Goal: Transaction & Acquisition: Purchase product/service

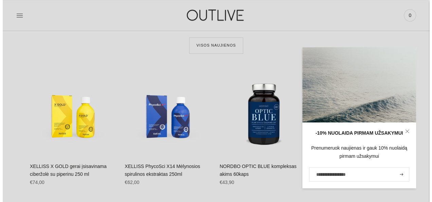
scroll to position [204, 0]
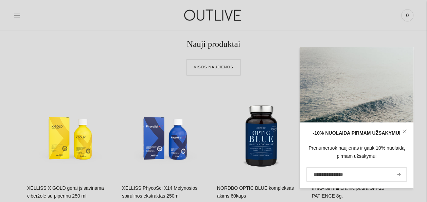
click at [17, 16] on icon at bounding box center [17, 15] width 7 height 7
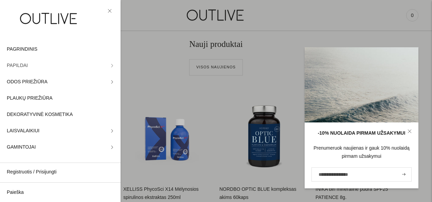
click at [17, 67] on span "PAPILDAI" at bounding box center [17, 65] width 21 height 8
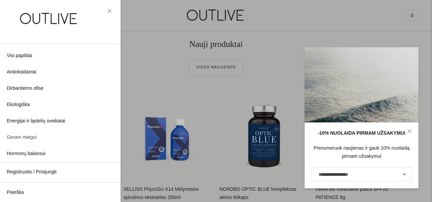
scroll to position [0, 0]
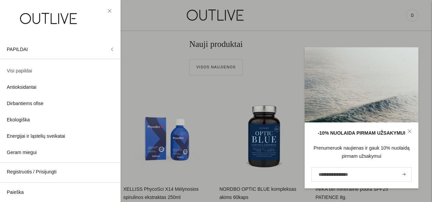
click at [25, 69] on span "Visi papildai" at bounding box center [19, 71] width 25 height 8
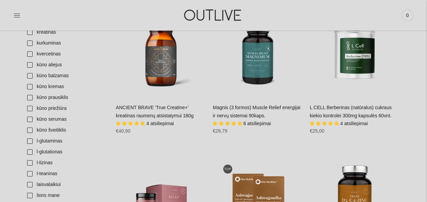
scroll to position [1291, 0]
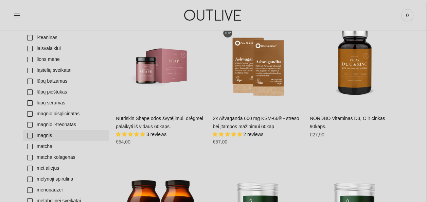
click at [33, 135] on link "magnis" at bounding box center [66, 135] width 86 height 11
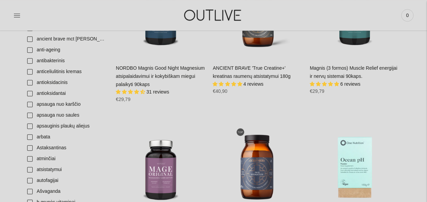
scroll to position [136, 0]
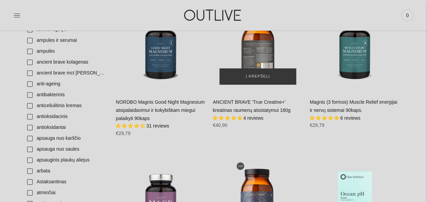
click at [260, 62] on div "ANCIENT BRAVE 'True Creatine+' kreatinas raumenų atsistatymui 180g\a" at bounding box center [258, 46] width 90 height 90
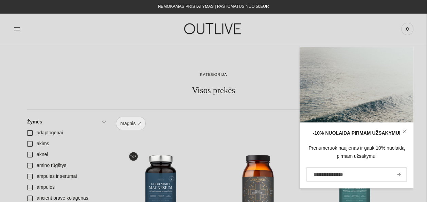
scroll to position [102, 0]
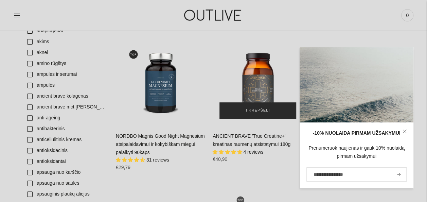
click at [253, 111] on span "Į krepšelį" at bounding box center [258, 110] width 24 height 7
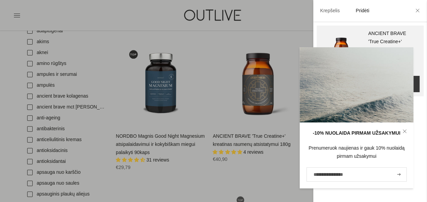
click at [214, 46] on div at bounding box center [213, 101] width 427 height 202
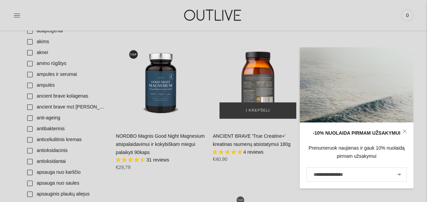
click at [270, 41] on div "ANCIENT BRAVE 'True Creatine+' kreatinas raumenų atsistatymui 180g\a" at bounding box center [258, 80] width 90 height 90
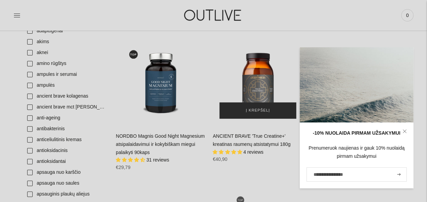
click at [251, 111] on span "Į krepšelį" at bounding box center [258, 110] width 24 height 7
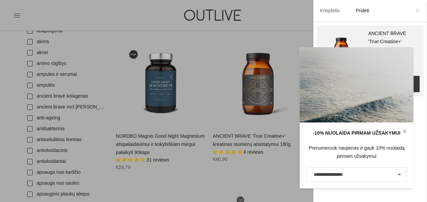
click at [417, 12] on icon at bounding box center [417, 10] width 4 height 4
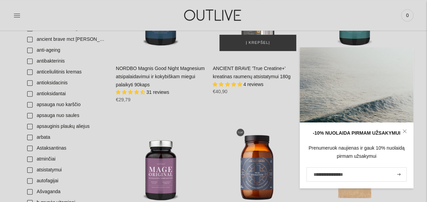
scroll to position [170, 0]
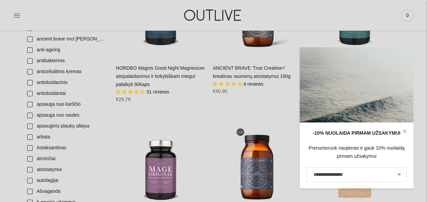
click at [404, 132] on icon at bounding box center [405, 131] width 4 height 4
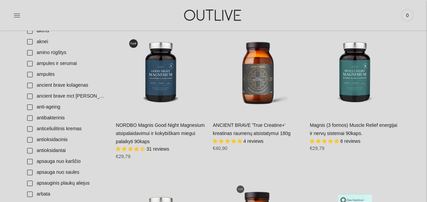
scroll to position [68, 0]
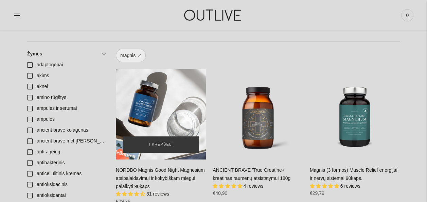
click at [146, 109] on div "NORDBO Magnis Good Night Magnesium atsipalaidavimui ir kokybiškam miegui palaik…" at bounding box center [161, 114] width 90 height 90
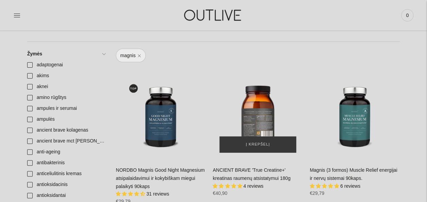
scroll to position [136, 0]
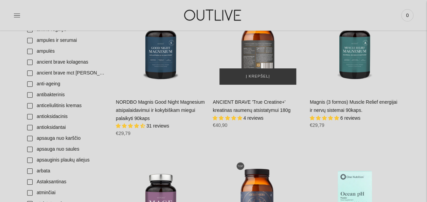
click at [261, 56] on div "ANCIENT BRAVE 'True Creatine+' kreatinas raumenų atsistatymui 180g\a" at bounding box center [258, 46] width 90 height 90
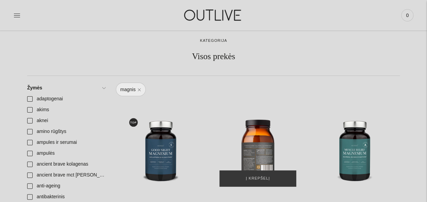
scroll to position [68, 0]
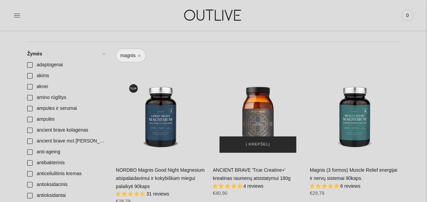
click at [258, 145] on span "Į krepšelį" at bounding box center [258, 144] width 24 height 7
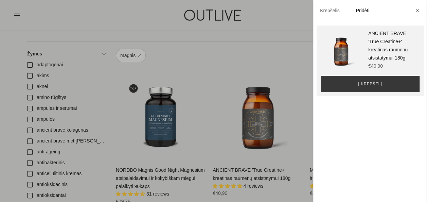
click at [212, 59] on div at bounding box center [213, 101] width 427 height 202
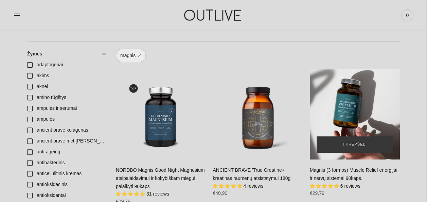
click at [351, 97] on div "Magnis (3 formos) Muscle Relief energijai ir nervų sistemai 90kaps.\a" at bounding box center [355, 114] width 90 height 90
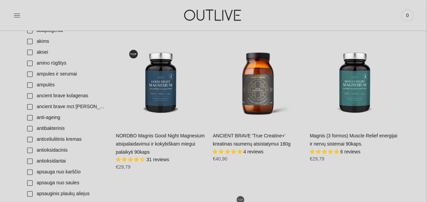
scroll to position [102, 0]
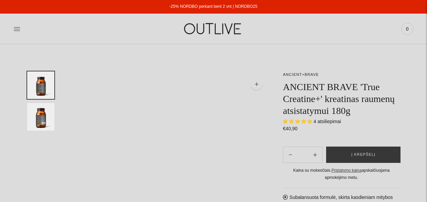
select select "**********"
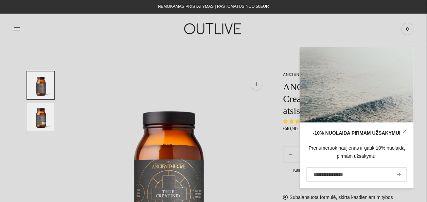
click at [405, 131] on icon at bounding box center [405, 131] width 4 height 4
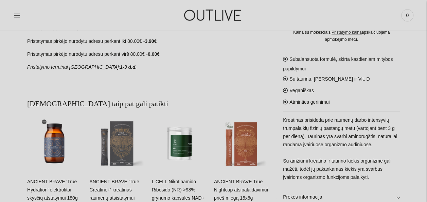
scroll to position [374, 0]
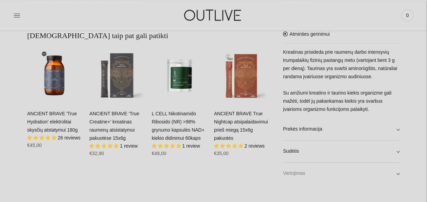
click at [397, 171] on link "Vartojimas" at bounding box center [341, 173] width 117 height 22
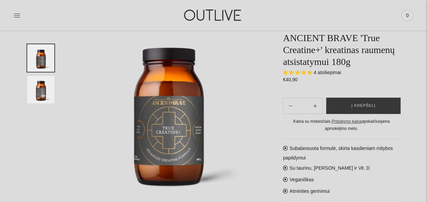
scroll to position [34, 0]
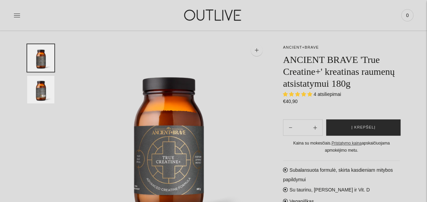
click at [363, 128] on span "Į krepšelį" at bounding box center [363, 127] width 24 height 7
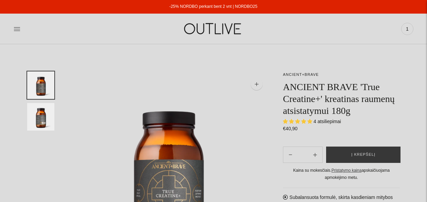
select select "**********"
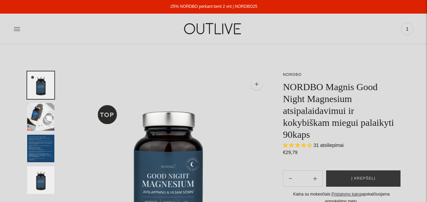
select select "**********"
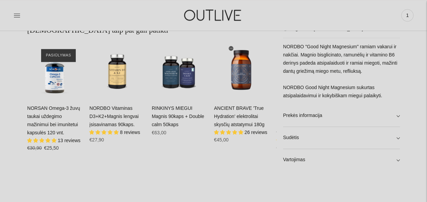
scroll to position [408, 0]
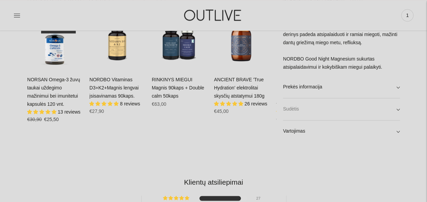
click at [397, 107] on link "Sudėtis" at bounding box center [341, 109] width 117 height 22
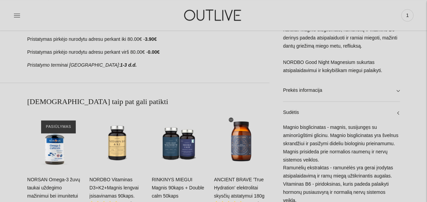
scroll to position [306, 0]
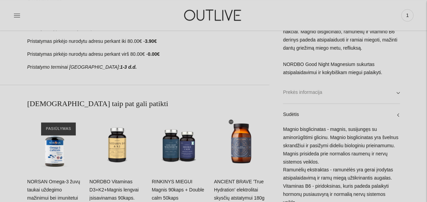
click at [397, 96] on link "Prekės informacija" at bounding box center [341, 93] width 117 height 22
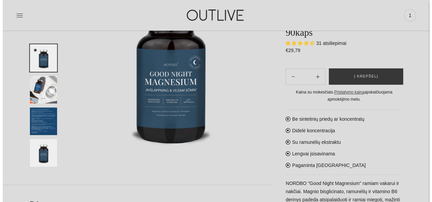
scroll to position [136, 0]
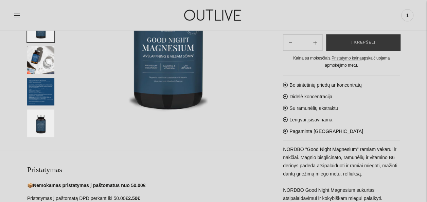
click at [159, 73] on img at bounding box center [168, 35] width 201 height 201
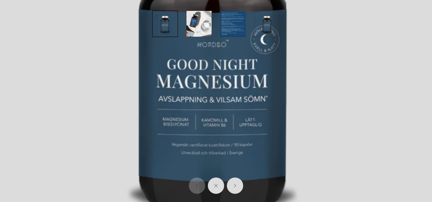
scroll to position [170, 0]
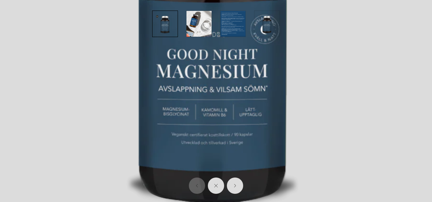
click at [297, 120] on img at bounding box center [213, 46] width 432 height 432
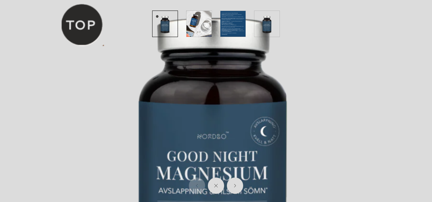
scroll to position [136, 0]
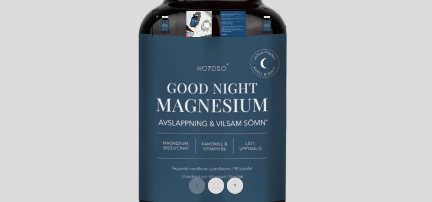
click at [402, 122] on img at bounding box center [213, 80] width 432 height 432
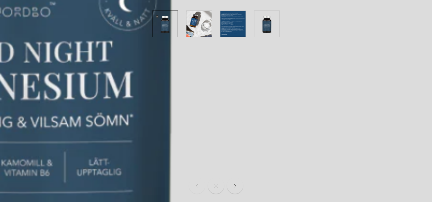
click at [227, 22] on img "button" at bounding box center [232, 24] width 25 height 26
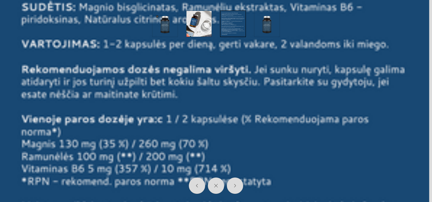
scroll to position [0, 0]
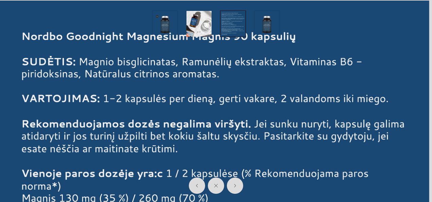
click at [160, 27] on img "button" at bounding box center [165, 24] width 25 height 26
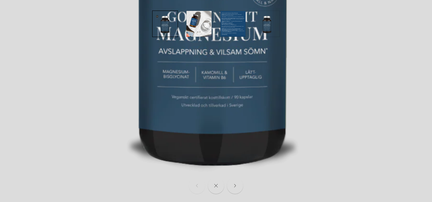
scroll to position [225, 0]
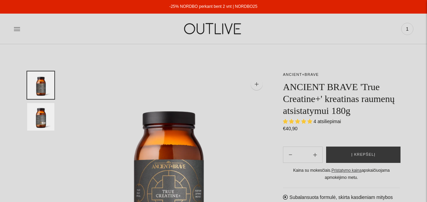
select select "**********"
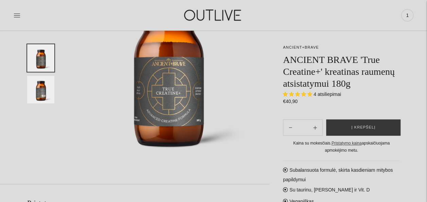
scroll to position [136, 0]
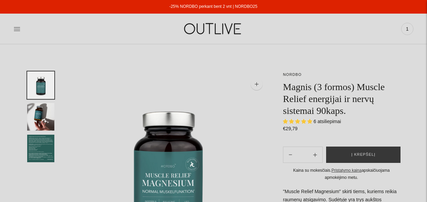
select select "**********"
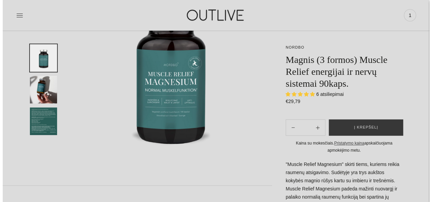
scroll to position [102, 0]
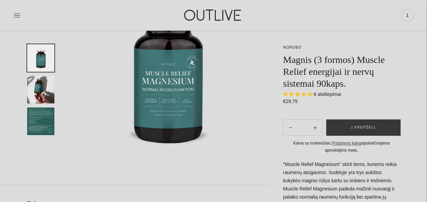
click at [173, 104] on img at bounding box center [168, 69] width 201 height 201
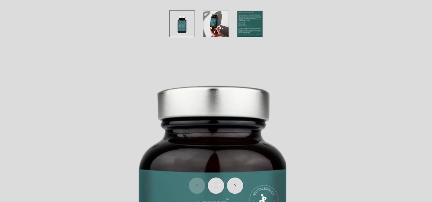
click at [245, 26] on img "button" at bounding box center [249, 24] width 25 height 26
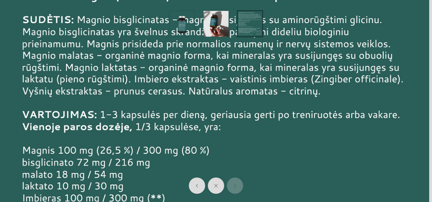
scroll to position [0, 0]
